Goal: Task Accomplishment & Management: Use online tool/utility

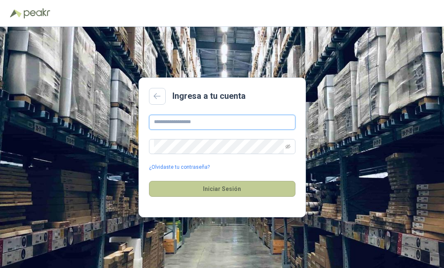
type input "**********"
click at [222, 190] on button "Iniciar Sesión" at bounding box center [222, 189] width 146 height 16
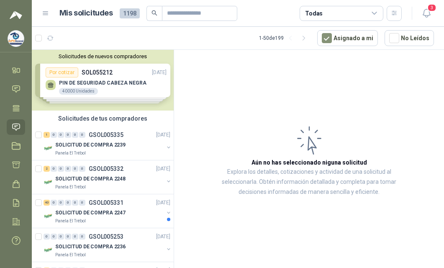
click at [95, 65] on div "Solicitudes de nuevos compradores Por cotizar SOL055212 [DATE] PIN DE SEGURIDAD…" at bounding box center [103, 80] width 142 height 61
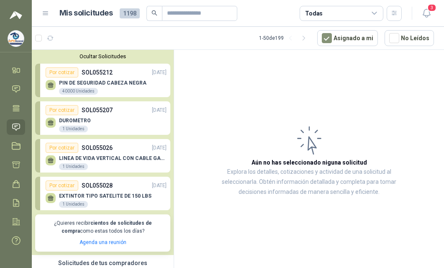
click at [99, 122] on div "DUROMETRO 1 Unidades" at bounding box center [106, 124] width 121 height 18
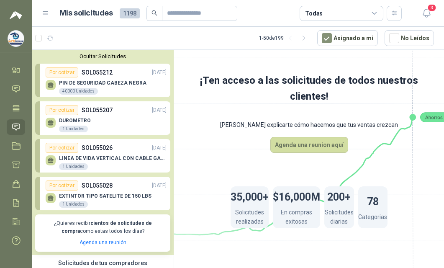
click at [91, 153] on div "Por cotizar SOL055026 [DATE]" at bounding box center [106, 148] width 121 height 10
click at [91, 153] on div "LINEA DE VIDA VERTICAL CON CABLE GALVANIZADO 3/16" CON GANCHOS DE BLOQUEO [PERS…" at bounding box center [106, 162] width 121 height 18
click at [98, 191] on div "EXTINTOR TIPO SATELITE DE 150 LBS 1 Unidades" at bounding box center [106, 199] width 121 height 18
click at [106, 78] on div "PIN DE SEGURIDAD CABEZA NEGRA 40000 Unidades" at bounding box center [106, 86] width 121 height 18
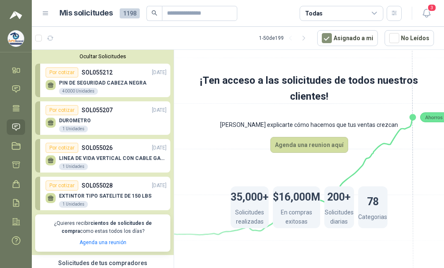
click at [106, 78] on div "PIN DE SEGURIDAD CABEZA NEGRA 40000 Unidades" at bounding box center [106, 86] width 121 height 18
click at [133, 108] on div "Por cotizar SOL055207 [DATE]" at bounding box center [106, 110] width 121 height 10
click at [100, 152] on p "SOL055026" at bounding box center [97, 147] width 31 height 9
click at [101, 193] on div "EXTINTOR TIPO SATELITE DE 150 LBS 1 Unidades" at bounding box center [106, 199] width 121 height 18
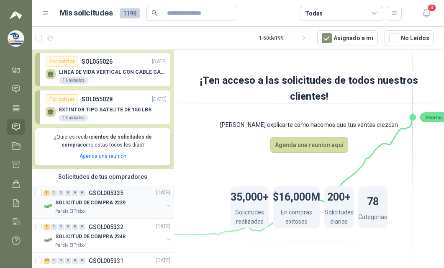
scroll to position [125, 0]
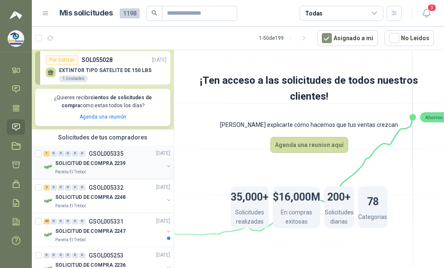
click at [106, 158] on div "1 0 0 0 0 0 GSOL005335 [DATE]" at bounding box center [108, 154] width 128 height 10
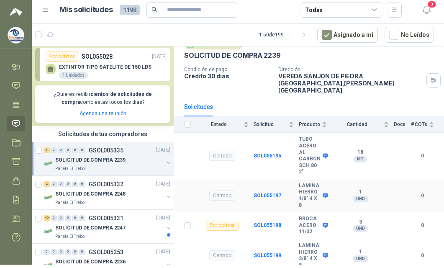
scroll to position [4, 0]
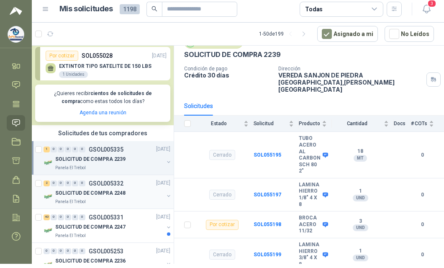
click at [110, 190] on p "SOLICITUD DE COMPRA 2248" at bounding box center [90, 193] width 70 height 8
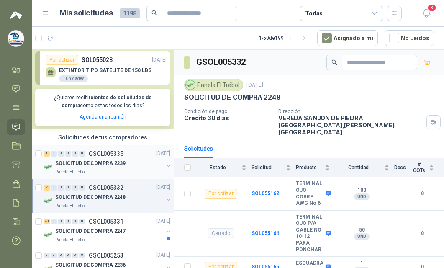
click at [99, 162] on p "SOLICITUD DE COMPRA 2239" at bounding box center [90, 163] width 70 height 8
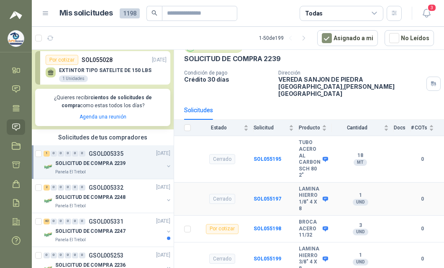
scroll to position [4, 0]
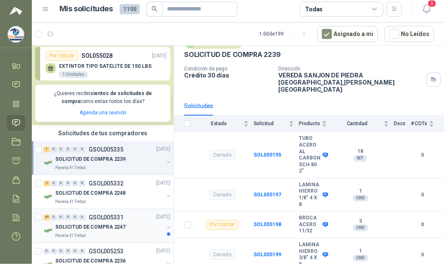
click at [88, 226] on p "SOLICITUD DE COMPRA 2247" at bounding box center [90, 227] width 70 height 8
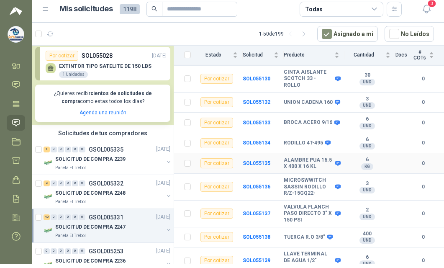
scroll to position [544, 0]
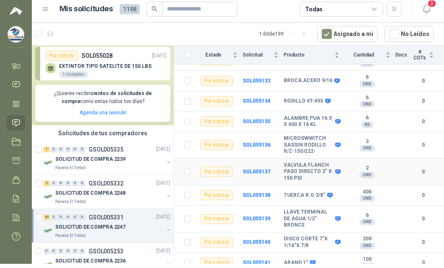
click at [214, 166] on div "Por cotizar" at bounding box center [216, 171] width 33 height 10
click at [256, 169] on b "SOL055137" at bounding box center [257, 172] width 28 height 6
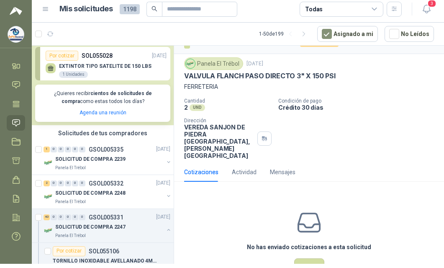
scroll to position [30, 0]
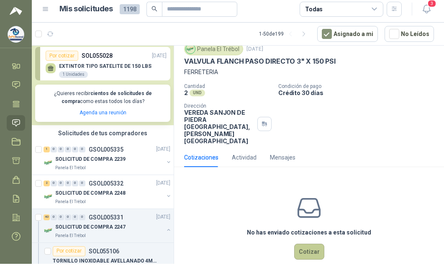
click at [299, 243] on button "Cotizar" at bounding box center [309, 251] width 30 height 16
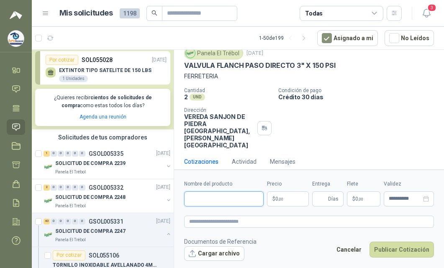
click at [197, 191] on input "Nombre del producto" at bounding box center [223, 198] width 79 height 15
type input "**********"
